Goal: Transaction & Acquisition: Purchase product/service

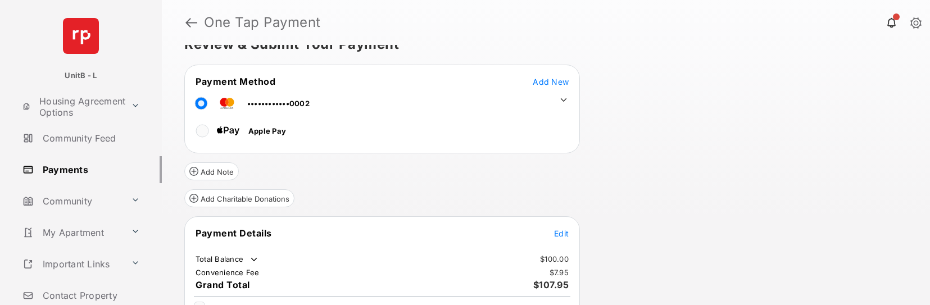
scroll to position [37, 0]
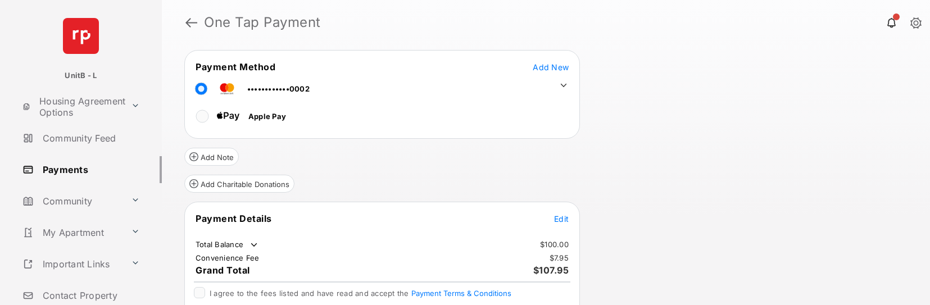
click at [560, 221] on span "Edit" at bounding box center [561, 219] width 15 height 10
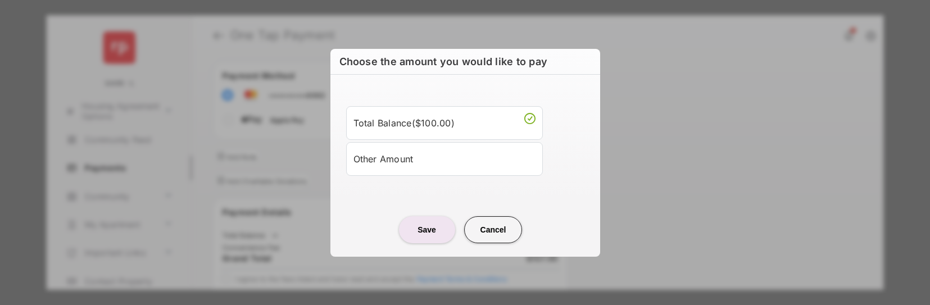
click at [396, 152] on div "Other Amount" at bounding box center [445, 158] width 182 height 19
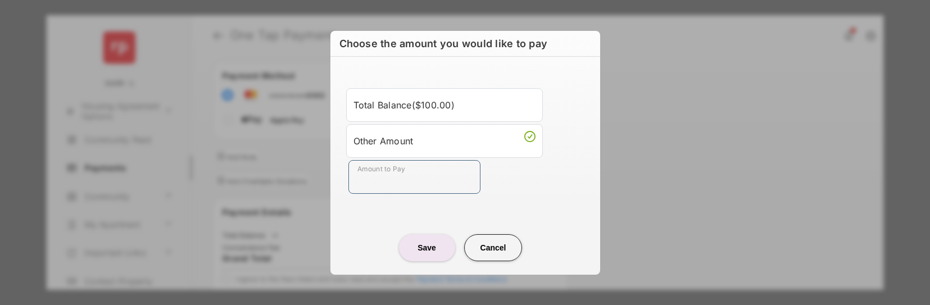
click at [410, 181] on input "Amount to Pay" at bounding box center [414, 177] width 132 height 34
type input "**"
click at [416, 246] on button "Save" at bounding box center [427, 247] width 56 height 27
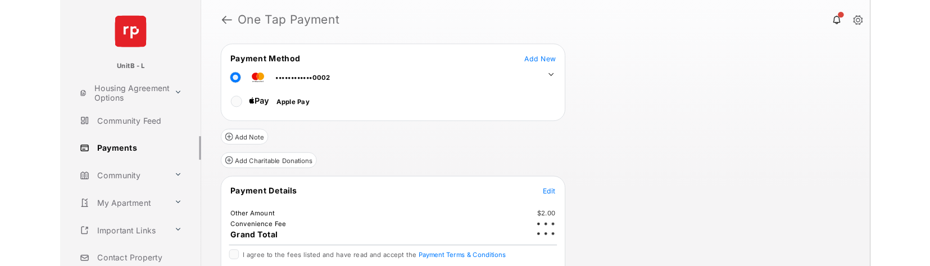
scroll to position [87, 0]
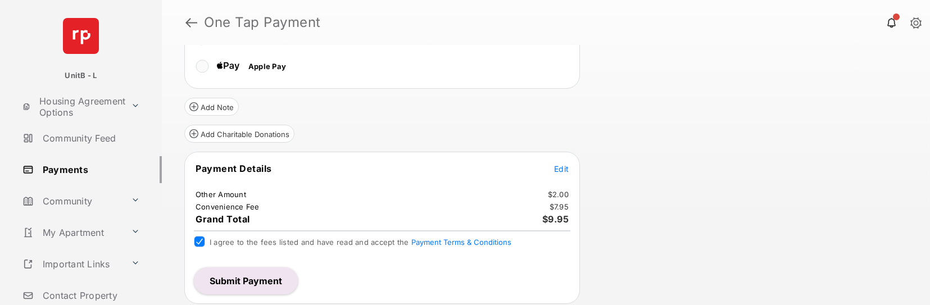
click at [247, 283] on button "Submit Payment" at bounding box center [246, 281] width 104 height 27
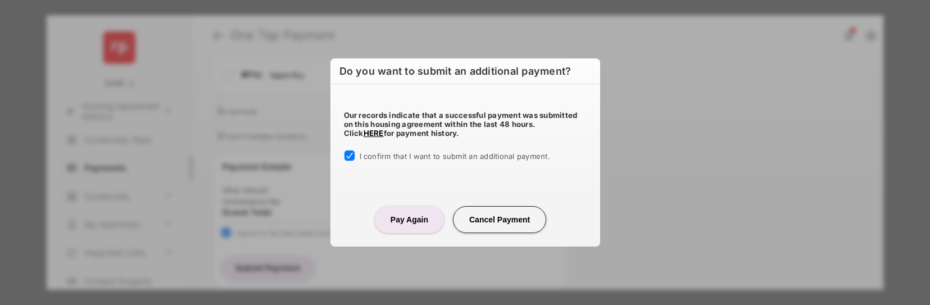
click at [410, 221] on button "Pay Again" at bounding box center [409, 219] width 69 height 27
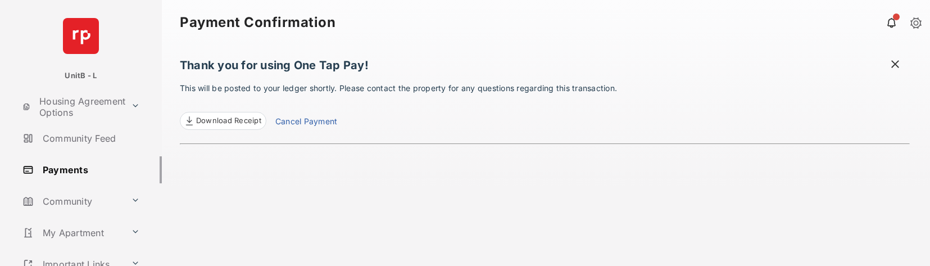
click at [321, 119] on link "Cancel Payment" at bounding box center [306, 122] width 62 height 15
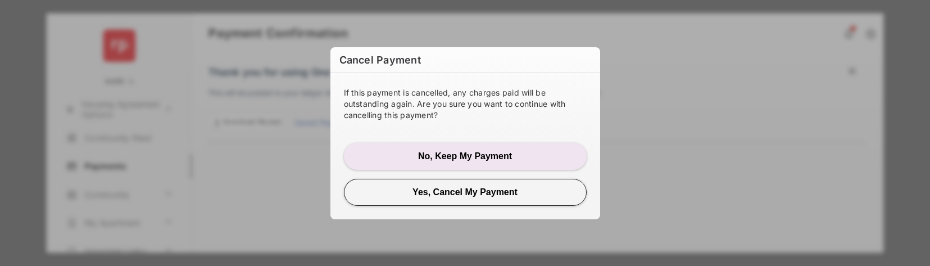
click at [457, 197] on button "Yes, Cancel My Payment" at bounding box center [465, 192] width 243 height 27
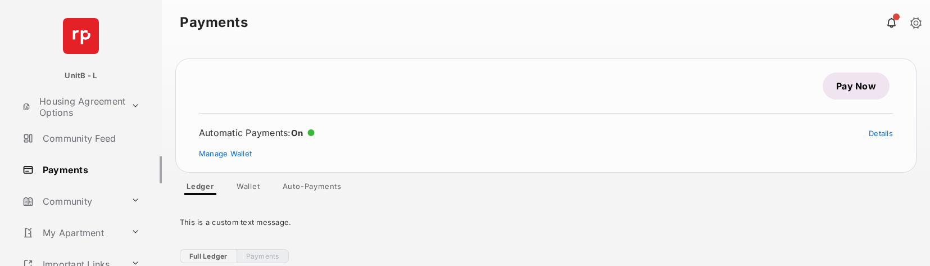
click at [858, 79] on link "Pay Now" at bounding box center [856, 86] width 67 height 27
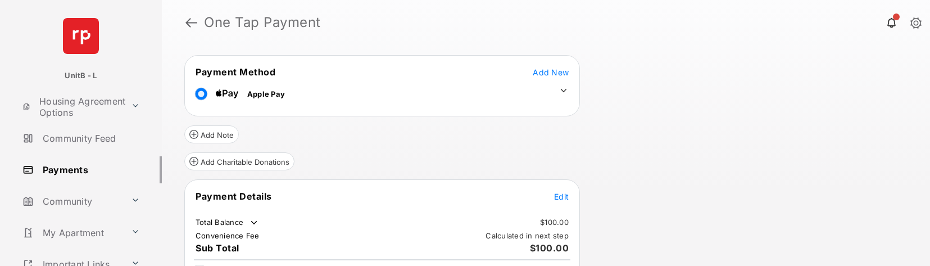
scroll to position [106, 0]
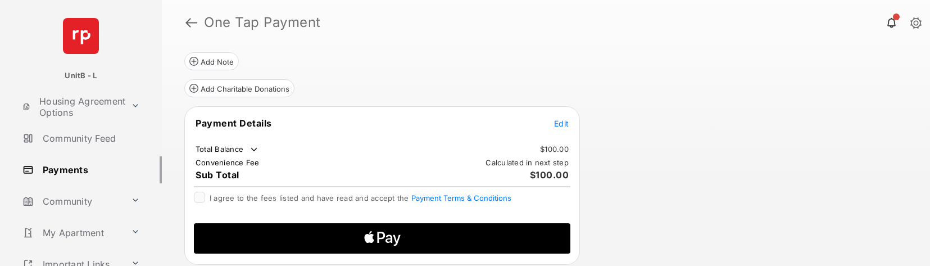
click at [565, 124] on span "Edit" at bounding box center [561, 124] width 15 height 10
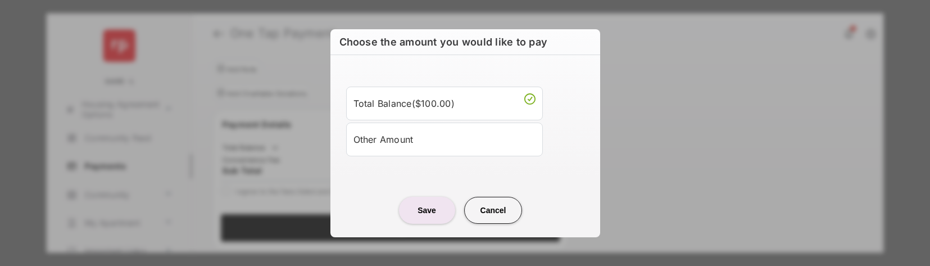
click at [442, 133] on div "Other Amount" at bounding box center [445, 139] width 182 height 19
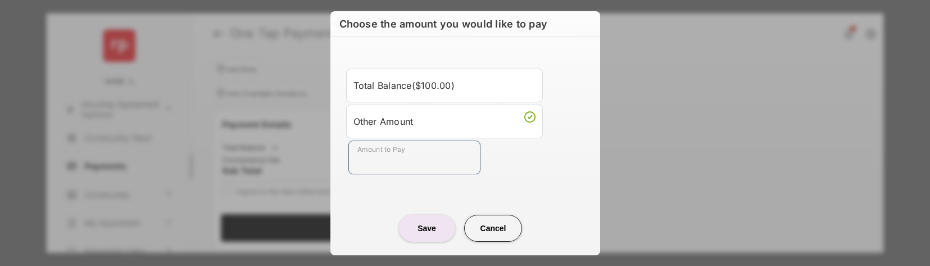
click at [404, 151] on input "Amount to Pay" at bounding box center [414, 158] width 132 height 34
type input "**"
click at [429, 224] on button "Save" at bounding box center [427, 228] width 56 height 27
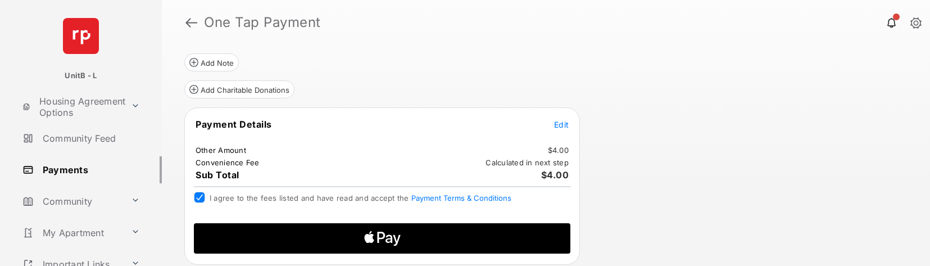
click at [383, 228] on icon "Apple Logo" at bounding box center [382, 238] width 179 height 30
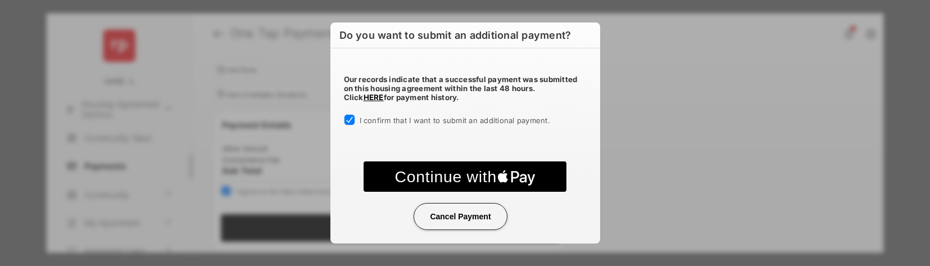
click at [482, 177] on text "Continue with" at bounding box center [446, 176] width 102 height 18
